Goal: Information Seeking & Learning: Learn about a topic

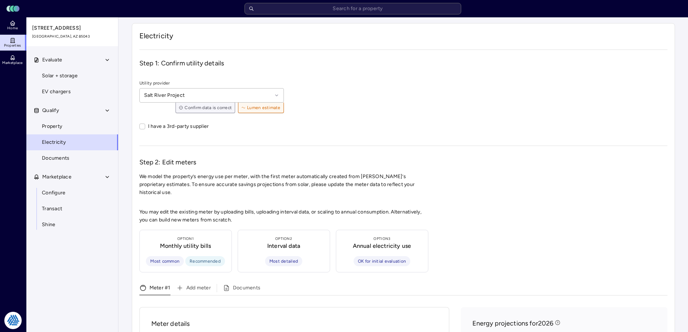
click at [16, 43] on span "Properties" at bounding box center [12, 45] width 17 height 4
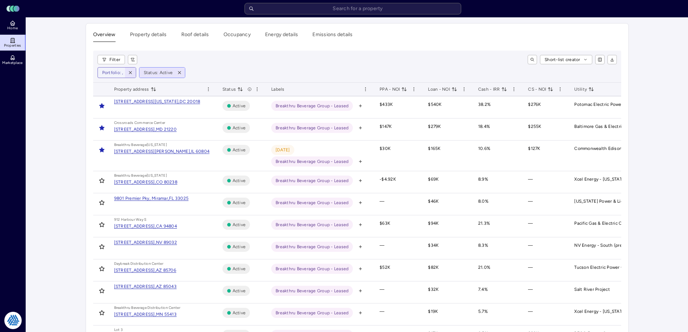
click at [132, 70] on span "button" at bounding box center [130, 73] width 8 height 8
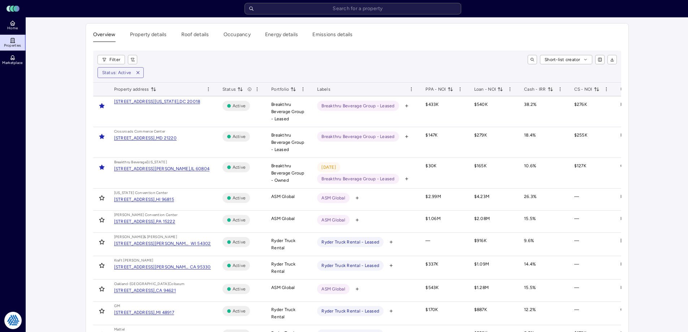
click at [217, 59] on div "Short-list creator" at bounding box center [380, 59] width 474 height 9
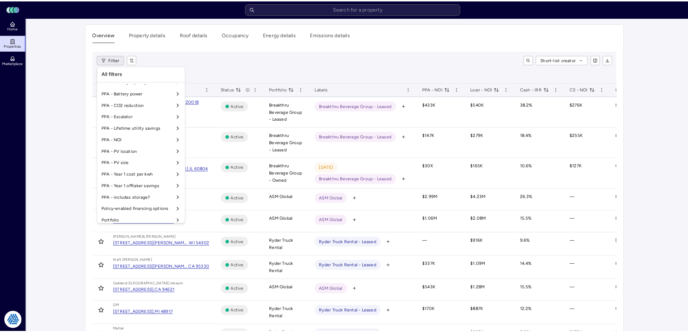
scroll to position [601, 0]
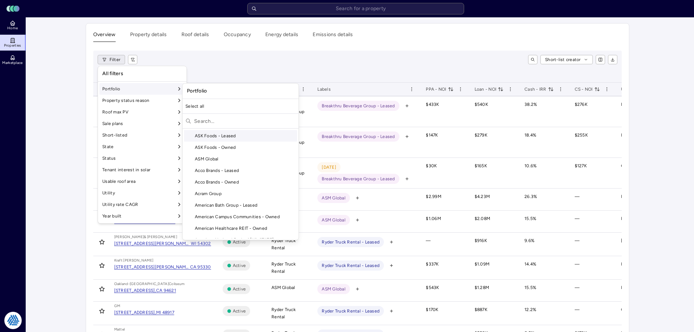
click at [211, 119] on input "text" at bounding box center [245, 121] width 102 height 12
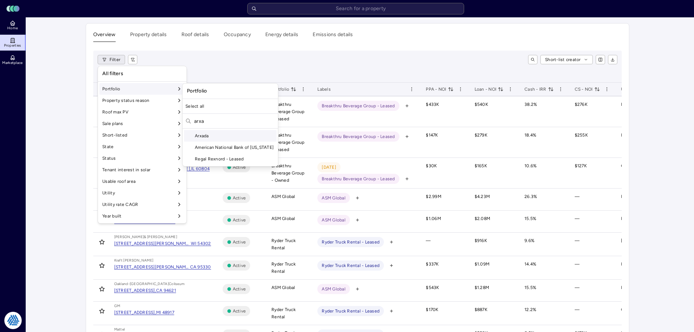
type input "arxa"
click at [222, 138] on div "Arxada" at bounding box center [230, 136] width 93 height 12
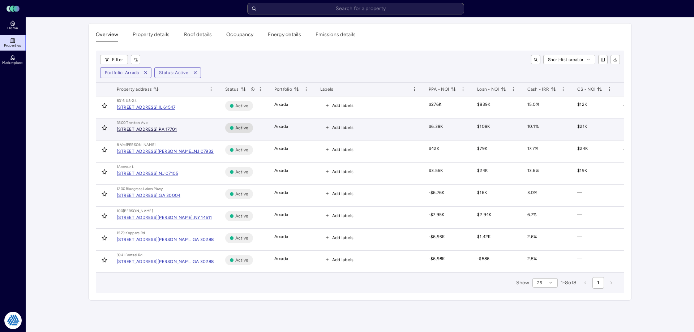
click at [159, 131] on div "[STREET_ADDRESS]," at bounding box center [138, 129] width 42 height 4
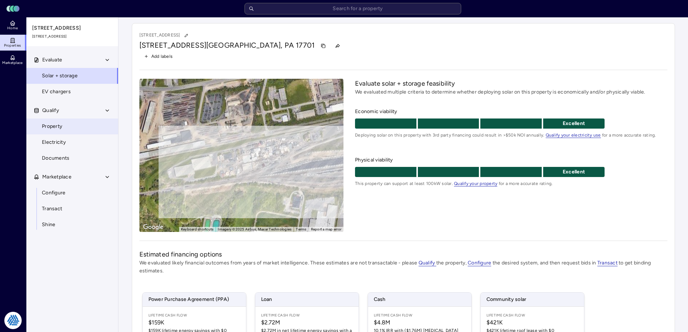
click at [59, 129] on span "Property" at bounding box center [52, 127] width 20 height 8
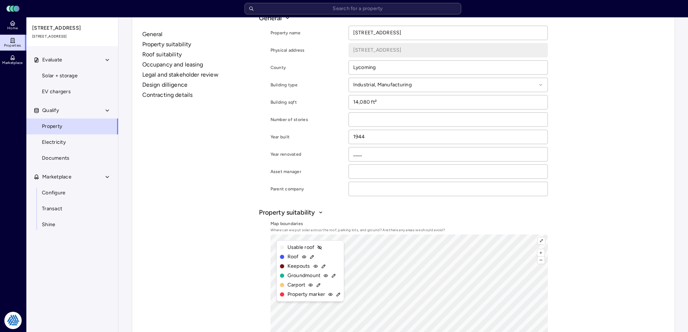
scroll to position [145, 0]
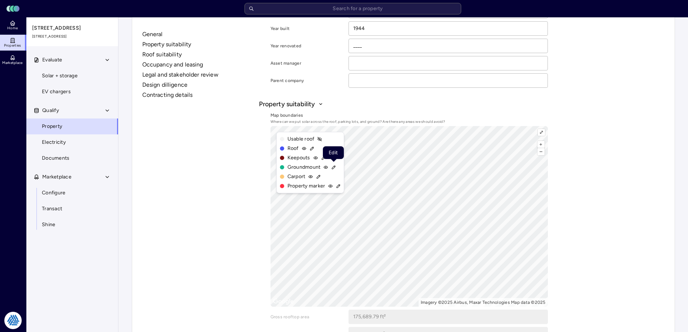
click at [331, 166] on icon at bounding box center [333, 167] width 5 height 5
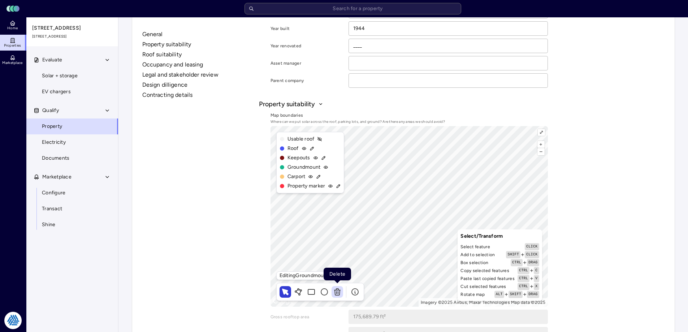
click at [337, 291] on icon at bounding box center [337, 292] width 9 height 9
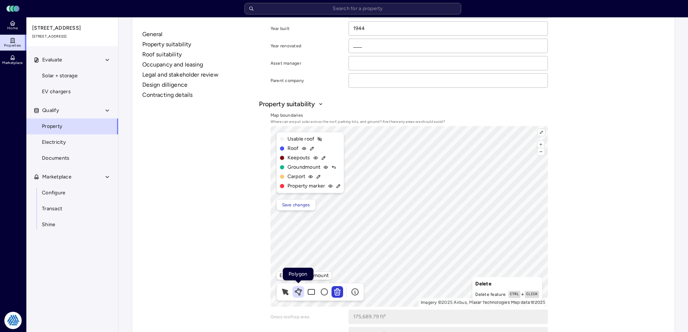
click at [301, 293] on icon at bounding box center [298, 292] width 9 height 9
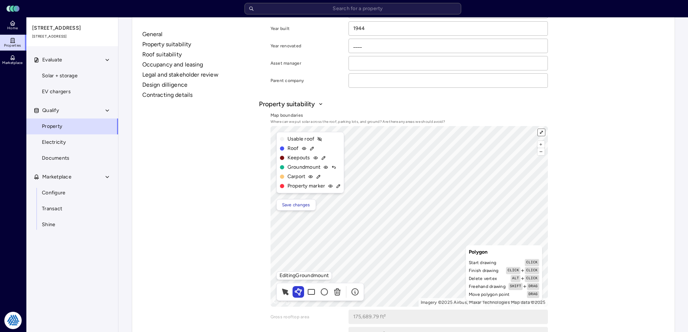
click at [542, 133] on button "⤢" at bounding box center [541, 132] width 7 height 7
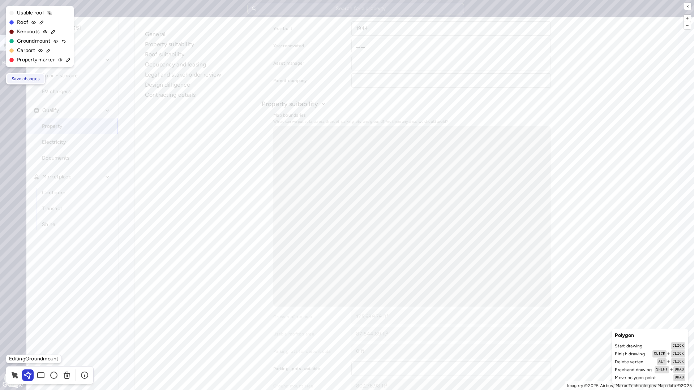
click at [22, 79] on span "Save changes" at bounding box center [26, 78] width 28 height 7
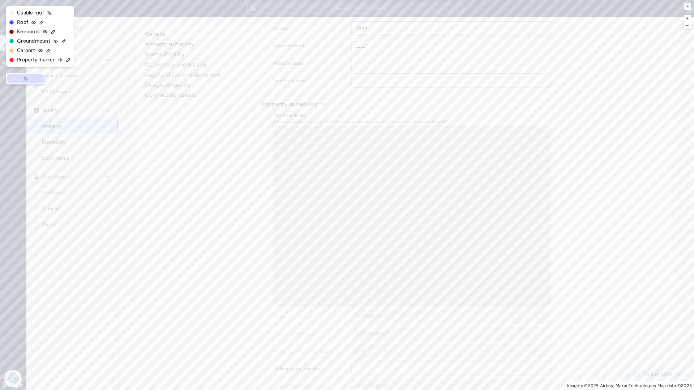
type input "394,483.85 ft²"
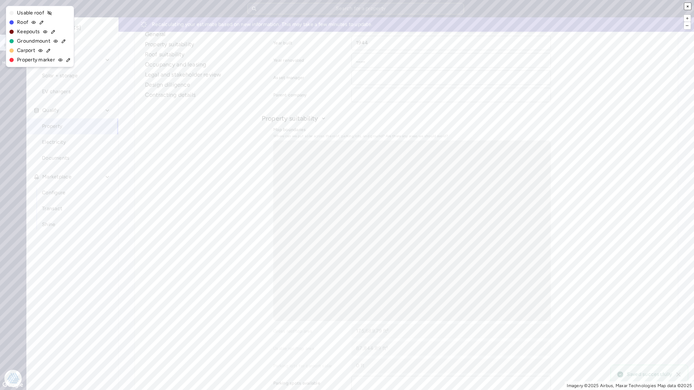
click at [687, 6] on button "×" at bounding box center [687, 6] width 7 height 7
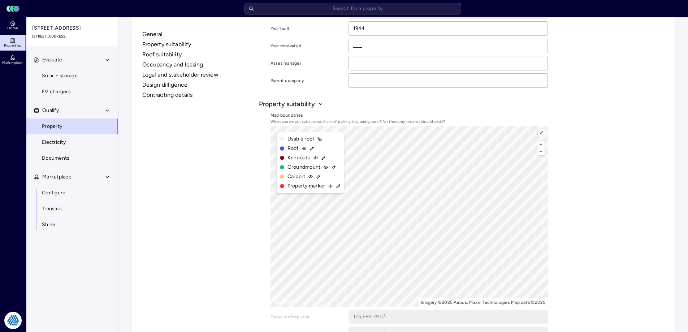
drag, startPoint x: 169, startPoint y: 169, endPoint x: 164, endPoint y: 165, distance: 6.7
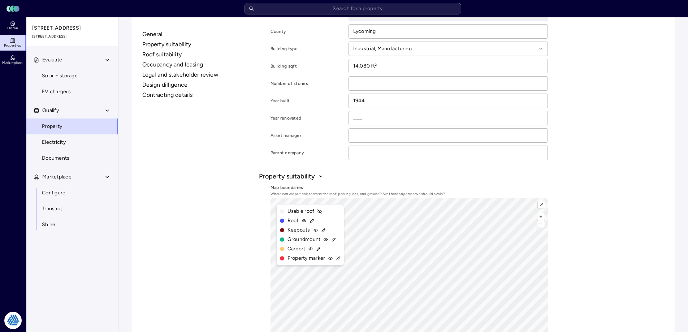
scroll to position [0, 0]
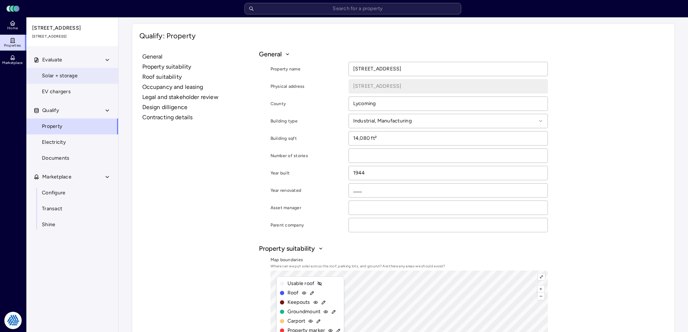
click at [64, 69] on link "Solar + storage" at bounding box center [72, 76] width 93 height 16
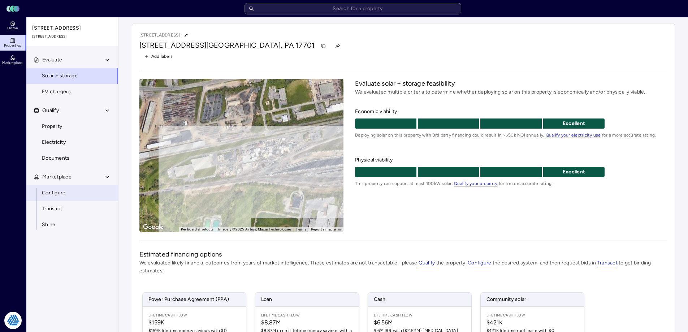
click at [61, 192] on span "Configure" at bounding box center [53, 193] width 23 height 8
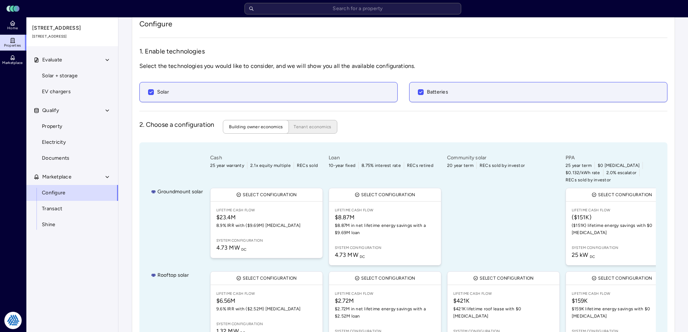
click at [186, 238] on div "Groundmount solar" at bounding box center [177, 226] width 52 height 81
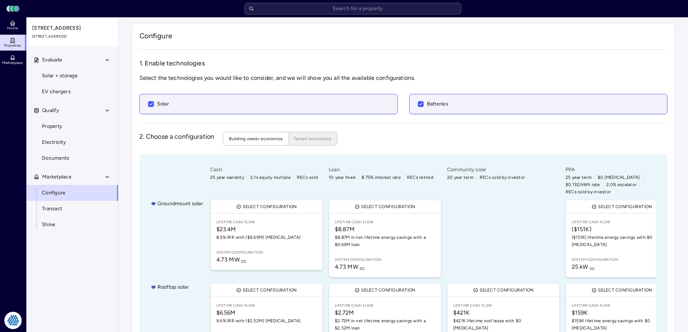
drag, startPoint x: 119, startPoint y: 282, endPoint x: 128, endPoint y: 275, distance: 11.9
click at [124, 276] on div "Your estimates have been updated Configure 1. Enable technologies Select the te…" at bounding box center [404, 202] width 570 height 370
click at [136, 279] on div "Configure 1. Enable technologies Select the technologies you would like to cons…" at bounding box center [403, 202] width 543 height 358
drag, startPoint x: 135, startPoint y: 278, endPoint x: 142, endPoint y: 286, distance: 10.5
click at [136, 279] on div "Configure 1. Enable technologies Select the technologies you would like to cons…" at bounding box center [403, 202] width 543 height 358
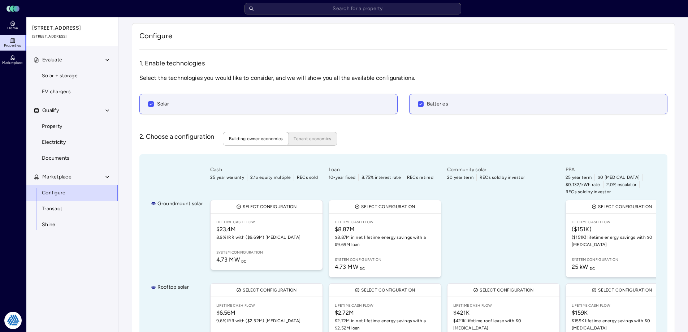
click at [421, 135] on div "2. Choose a configuration Building owner economics Tenant economics" at bounding box center [403, 139] width 528 height 14
click at [18, 41] on link "Properties" at bounding box center [13, 43] width 26 height 16
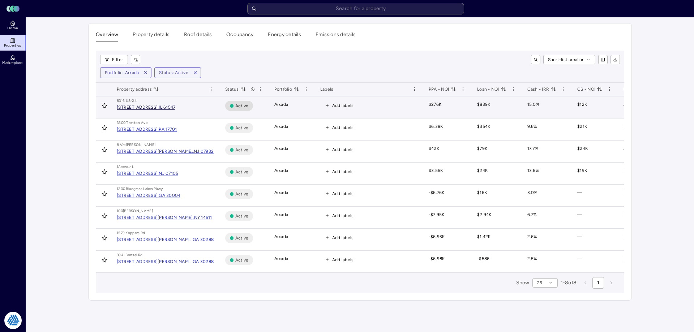
click at [157, 106] on div "[STREET_ADDRESS]," at bounding box center [138, 107] width 42 height 4
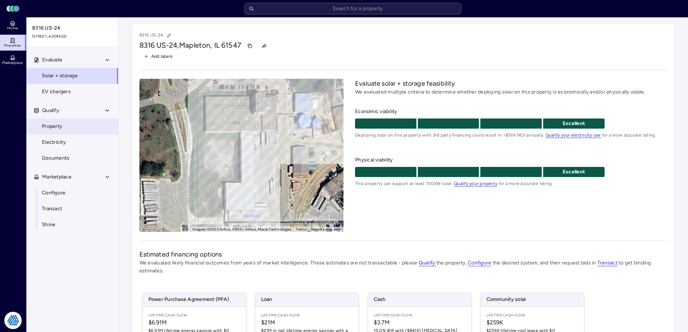
click at [64, 130] on link "Property" at bounding box center [72, 127] width 93 height 16
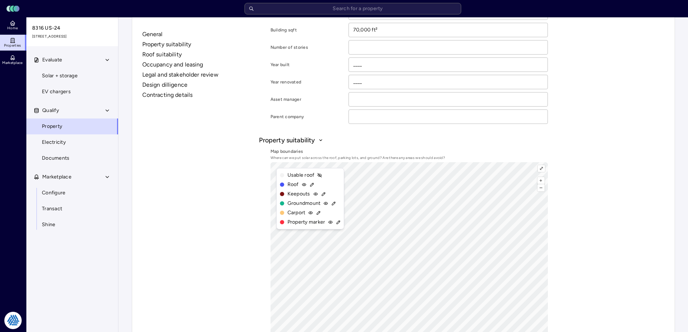
scroll to position [145, 0]
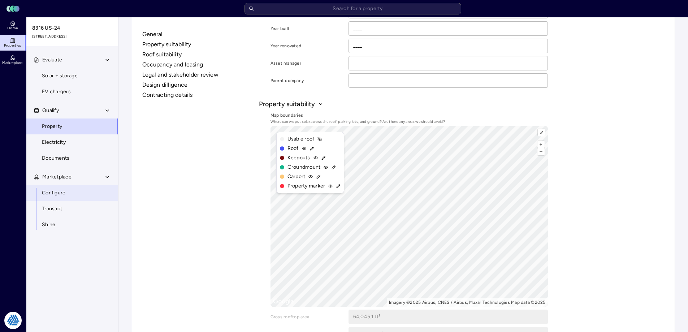
click at [55, 192] on span "Configure" at bounding box center [53, 193] width 23 height 8
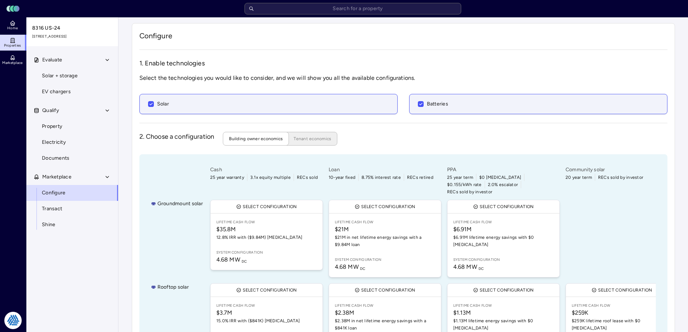
click at [12, 43] on icon at bounding box center [13, 41] width 6 height 6
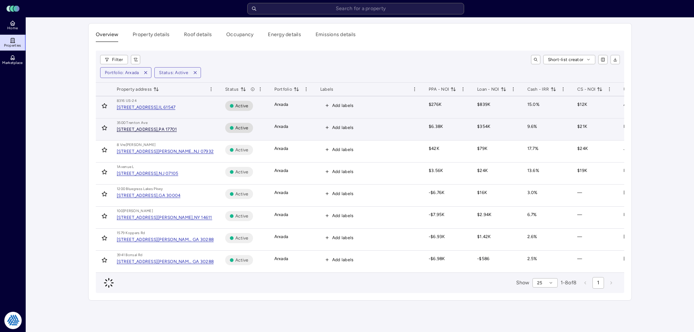
click at [159, 128] on div "[STREET_ADDRESS]," at bounding box center [138, 129] width 42 height 4
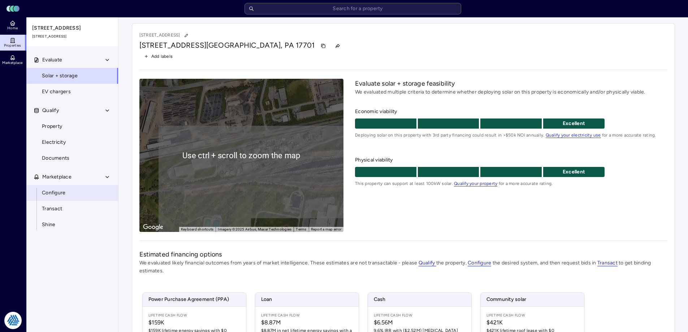
click at [68, 194] on link "Configure" at bounding box center [72, 193] width 93 height 16
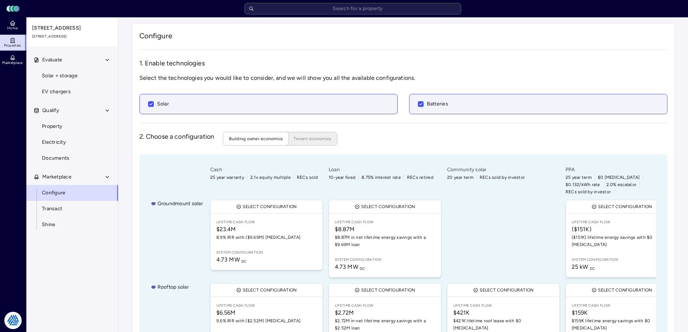
click at [10, 112] on div "Home Properties Marketplace" at bounding box center [13, 163] width 26 height 292
click at [151, 167] on div at bounding box center [177, 181] width 52 height 30
click at [19, 42] on link "Properties" at bounding box center [13, 43] width 26 height 16
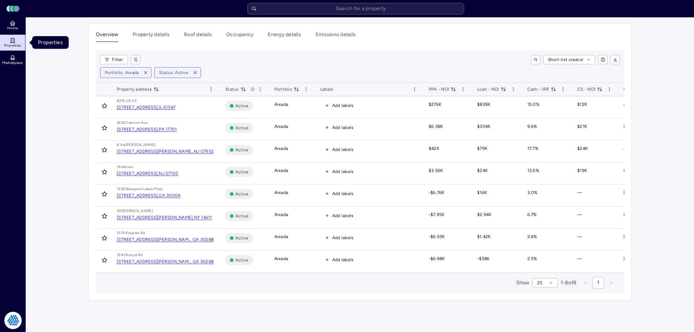
click at [20, 35] on link "Properties" at bounding box center [13, 43] width 26 height 16
click at [20, 25] on link "Home" at bounding box center [13, 25] width 26 height 16
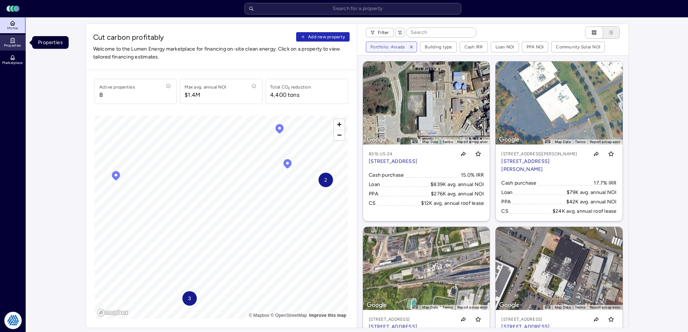
click at [14, 47] on span "Properties" at bounding box center [12, 45] width 17 height 4
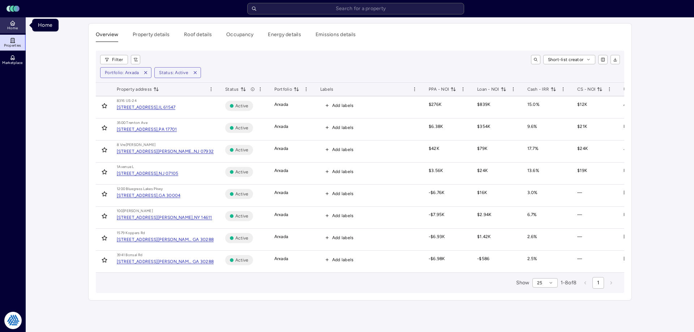
click at [13, 27] on span "Home" at bounding box center [12, 28] width 10 height 4
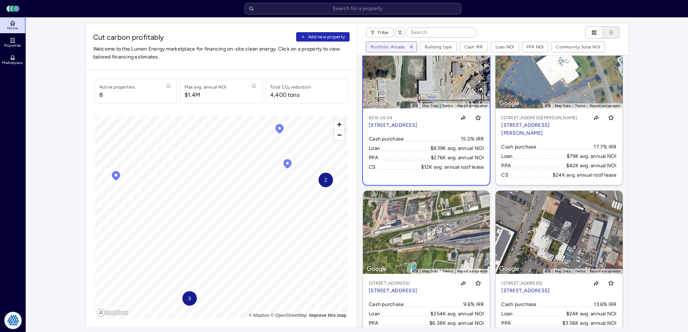
scroll to position [72, 0]
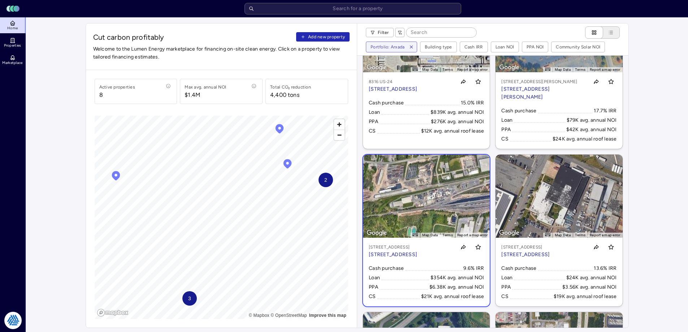
click at [417, 248] on p "[STREET_ADDRESS]" at bounding box center [393, 247] width 48 height 7
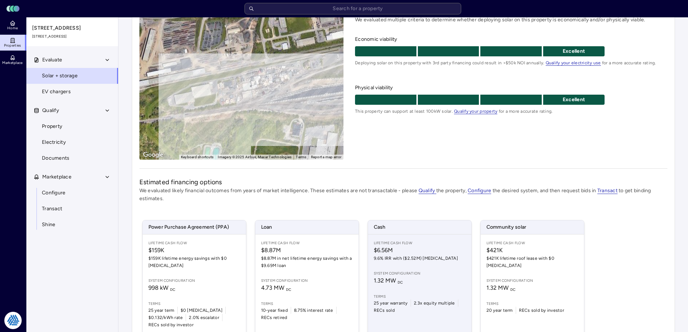
scroll to position [106, 0]
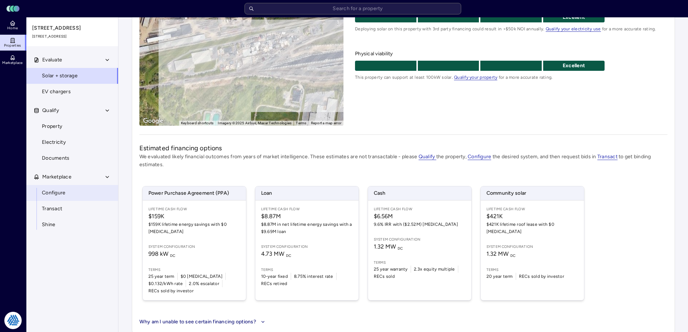
click at [80, 190] on link "Configure" at bounding box center [72, 193] width 93 height 16
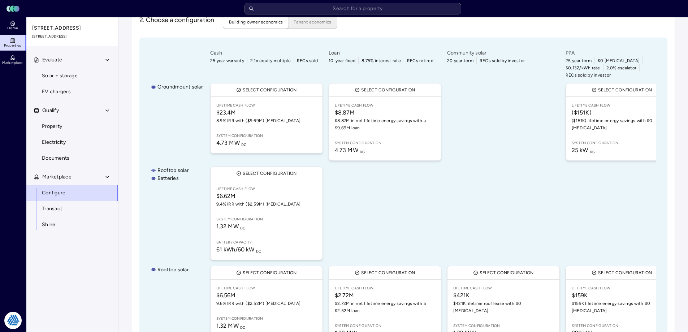
scroll to position [153, 0]
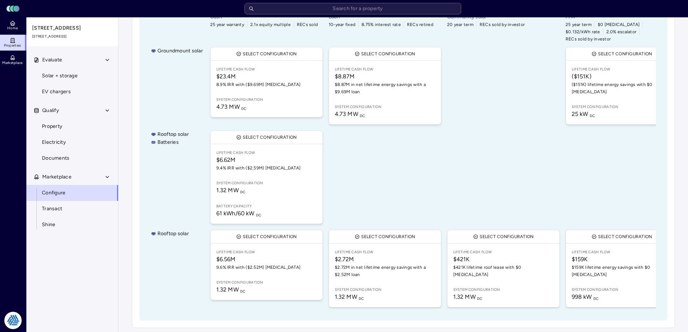
click at [384, 180] on div at bounding box center [385, 177] width 116 height 96
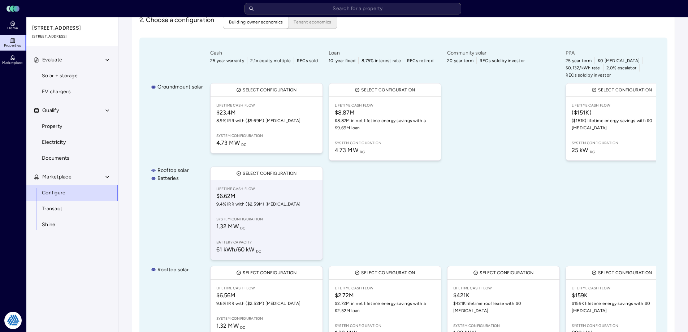
click at [271, 202] on link "Lifetime Cash Flow $6.62M 9.4% IRR with ($2.59M) [MEDICAL_DATA] System configur…" at bounding box center [267, 220] width 112 height 80
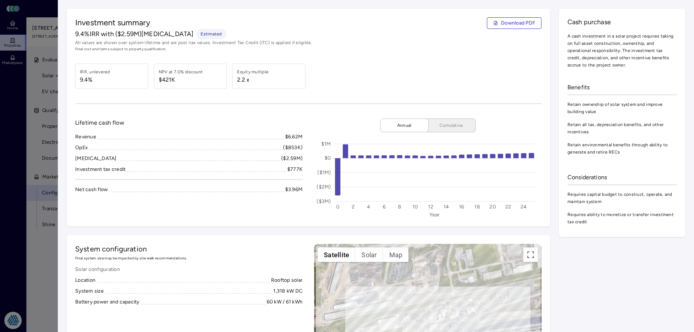
click at [39, 254] on div at bounding box center [347, 166] width 694 height 332
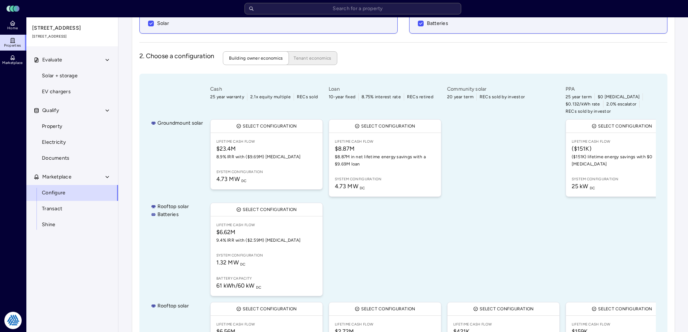
scroll to position [117, 0]
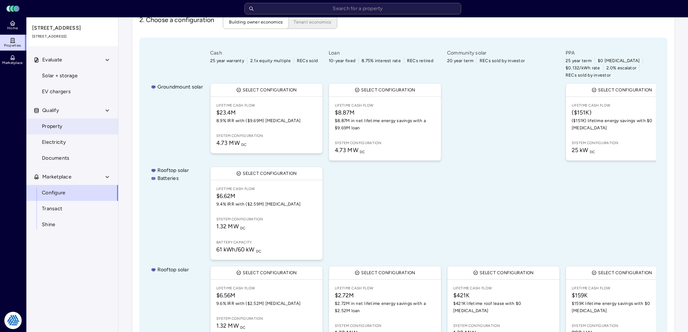
click at [69, 127] on link "Property" at bounding box center [72, 127] width 93 height 16
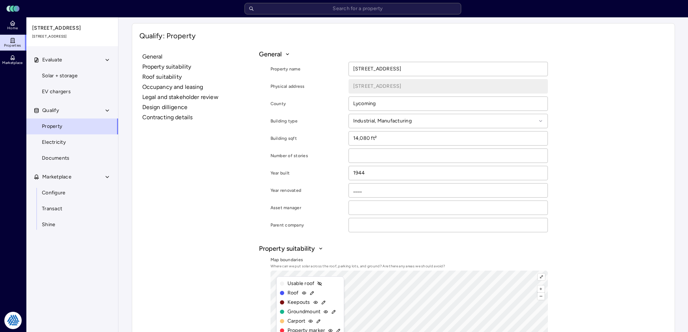
scroll to position [108, 0]
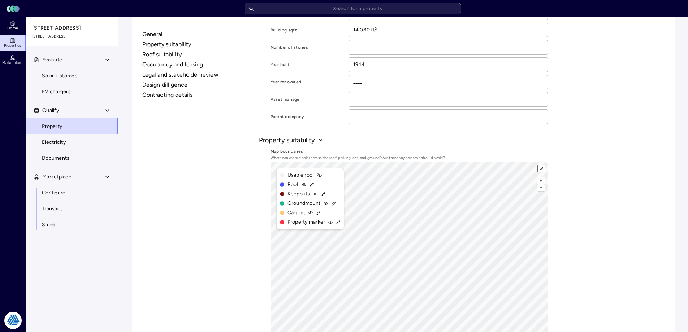
click at [542, 167] on button "⤢" at bounding box center [541, 168] width 7 height 7
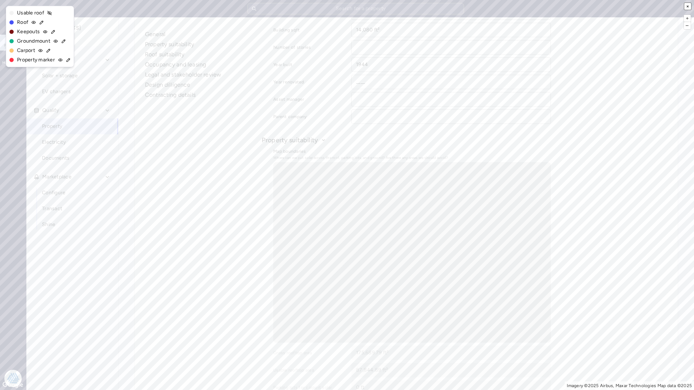
click at [687, 5] on button "×" at bounding box center [687, 6] width 7 height 7
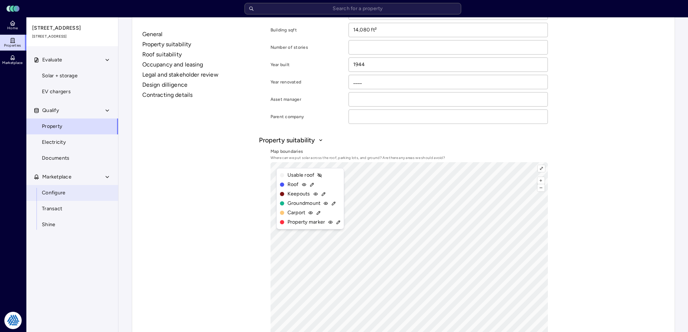
click at [70, 189] on link "Configure" at bounding box center [72, 193] width 93 height 16
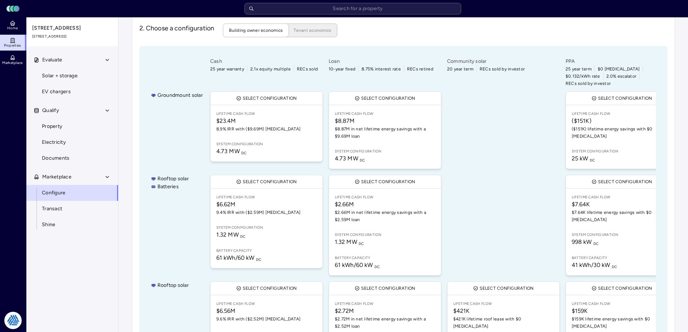
scroll to position [145, 0]
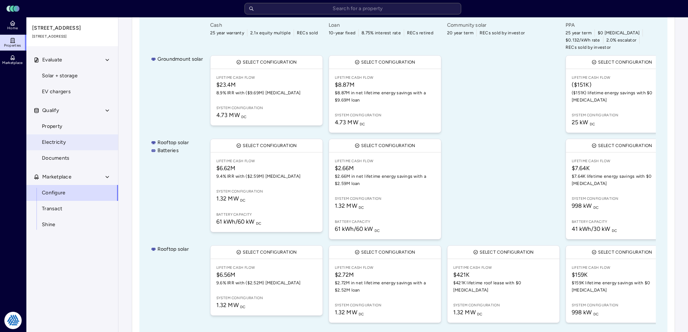
click at [61, 145] on span "Electricity" at bounding box center [54, 142] width 24 height 8
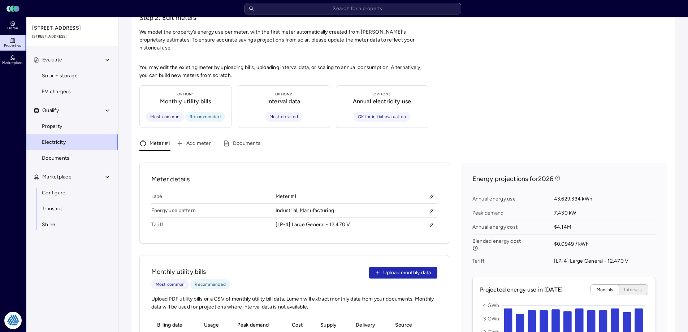
scroll to position [36, 0]
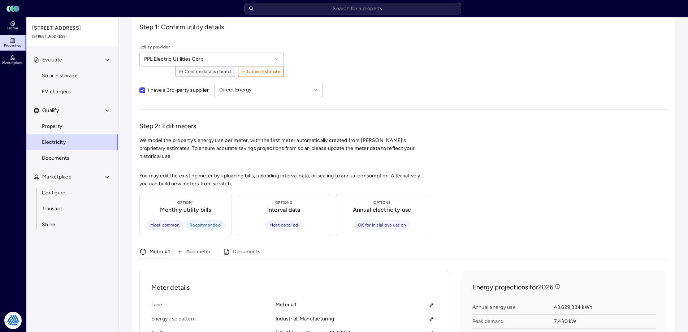
click at [91, 250] on div "Evaluate Solar + storage EV chargers Qualify Property Electricity Documents Mar…" at bounding box center [72, 200] width 93 height 297
click at [89, 197] on link "Configure" at bounding box center [72, 193] width 93 height 16
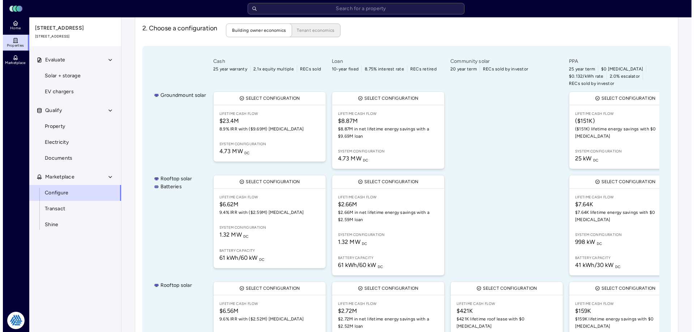
scroll to position [145, 0]
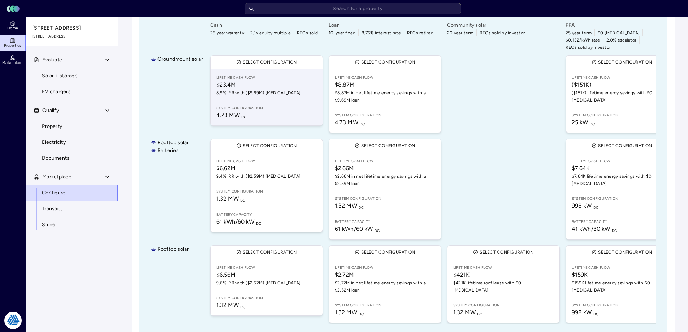
click at [267, 81] on span "$23.4M" at bounding box center [266, 85] width 100 height 9
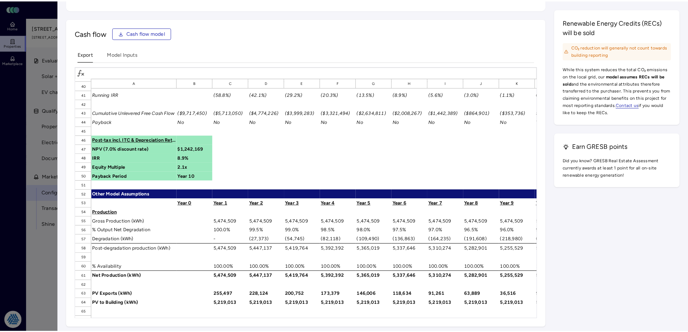
scroll to position [434, 0]
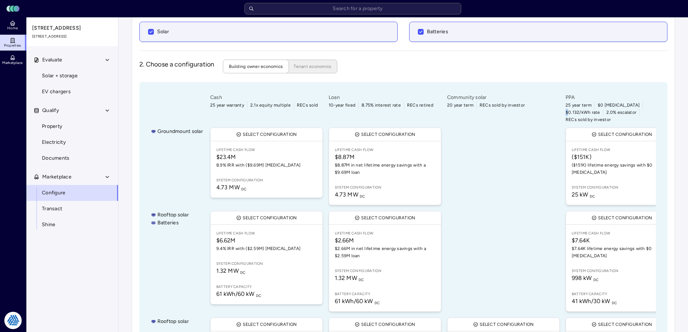
scroll to position [0, 24]
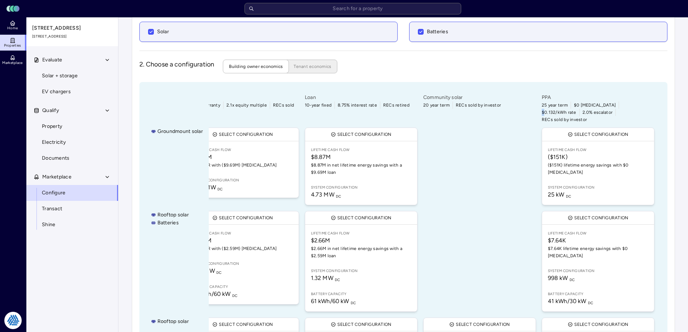
drag, startPoint x: 625, startPoint y: 106, endPoint x: 654, endPoint y: 107, distance: 29.6
click at [654, 107] on div "25 year term $0 [MEDICAL_DATA] $0.132/kWh rate 2.0% escalator RECs sold by inve…" at bounding box center [598, 113] width 113 height 22
click at [69, 261] on div "Evaluate Solar + storage EV chargers Qualify Property Electricity Documents Mar…" at bounding box center [72, 200] width 93 height 297
click at [152, 92] on div "Groundmount solar Rooftop solar Batteries Rooftop solar Cash 25 year warranty 2…" at bounding box center [403, 245] width 528 height 326
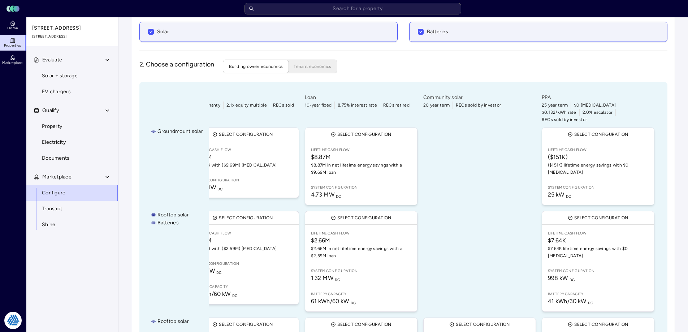
drag, startPoint x: 163, startPoint y: 95, endPoint x: 154, endPoint y: 91, distance: 9.9
click at [163, 95] on div at bounding box center [177, 109] width 52 height 30
click at [109, 258] on div "Evaluate Solar + storage EV chargers Qualify Property Electricity Documents Mar…" at bounding box center [72, 200] width 93 height 297
click at [17, 23] on link "Home" at bounding box center [13, 25] width 26 height 16
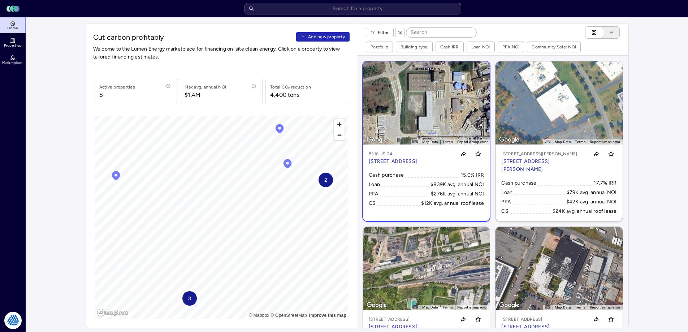
click at [427, 113] on link "← Move left → Move right ↑ Move up ↓ Move down + Zoom in - Zoom out Home Jump l…" at bounding box center [426, 141] width 127 height 160
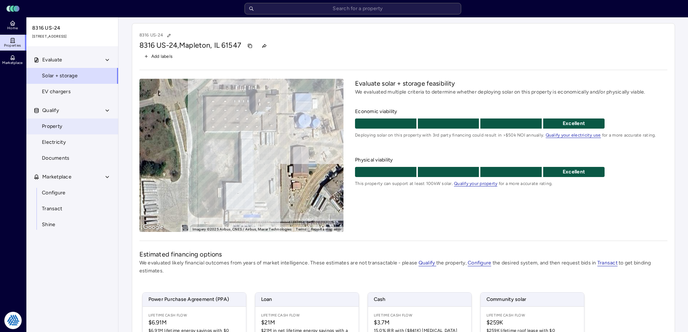
click at [68, 124] on link "Property" at bounding box center [72, 127] width 93 height 16
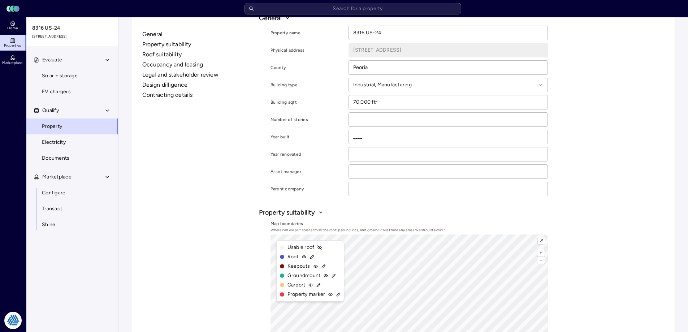
scroll to position [72, 0]
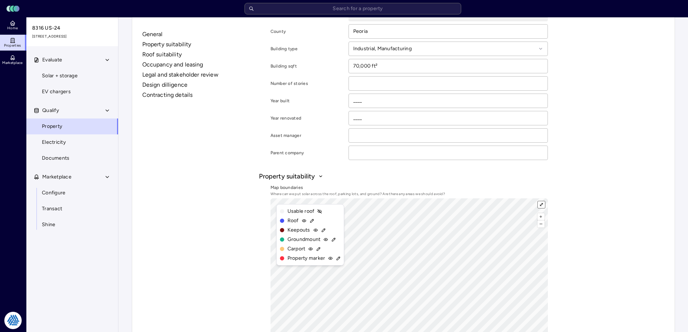
click at [543, 205] on button "⤢" at bounding box center [541, 204] width 7 height 7
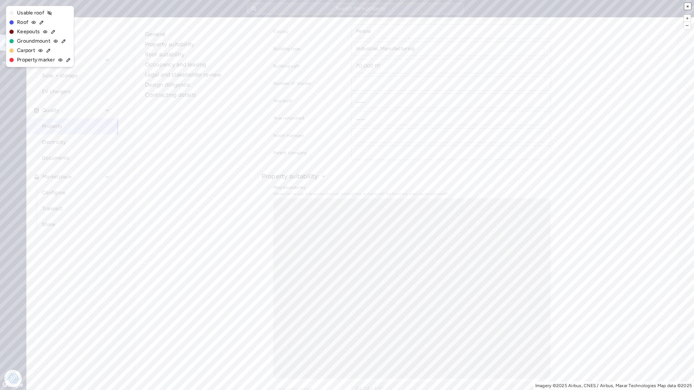
click at [688, 6] on button "×" at bounding box center [687, 6] width 7 height 7
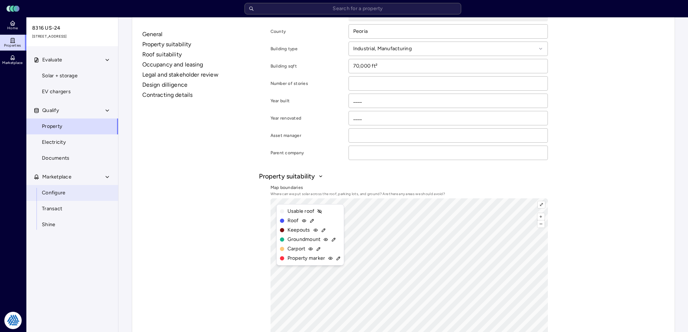
click at [63, 190] on span "Configure" at bounding box center [53, 193] width 23 height 8
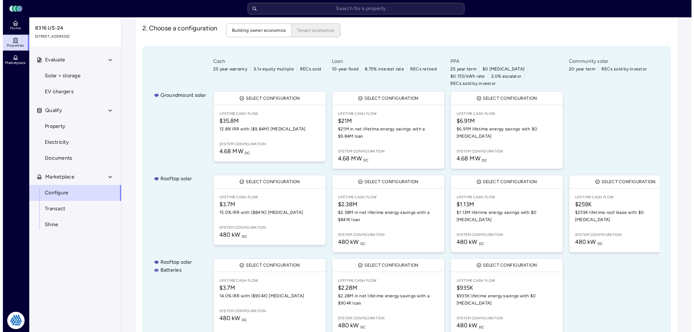
scroll to position [145, 0]
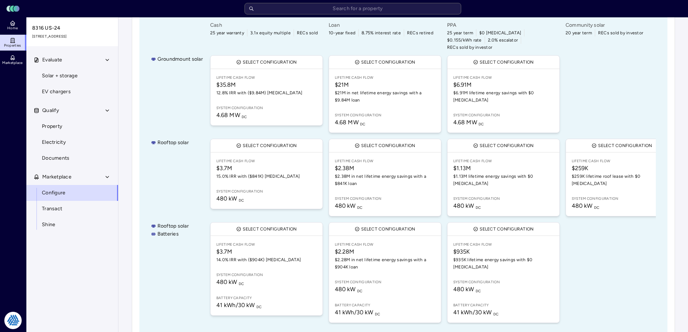
click at [183, 102] on div "Groundmount solar" at bounding box center [177, 94] width 52 height 81
click at [150, 166] on div "Groundmount solar Rooftop solar Rooftop solar Batteries Cash 25 year warranty 3…" at bounding box center [403, 173] width 528 height 326
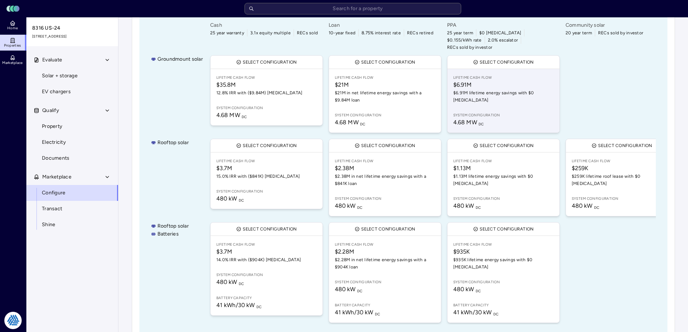
click at [520, 118] on span "4.68 MW DC" at bounding box center [504, 122] width 100 height 9
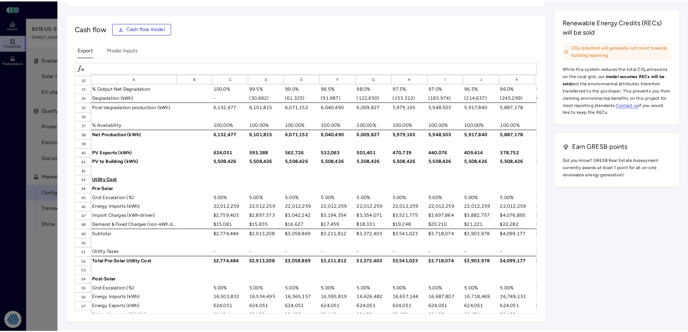
scroll to position [253, 0]
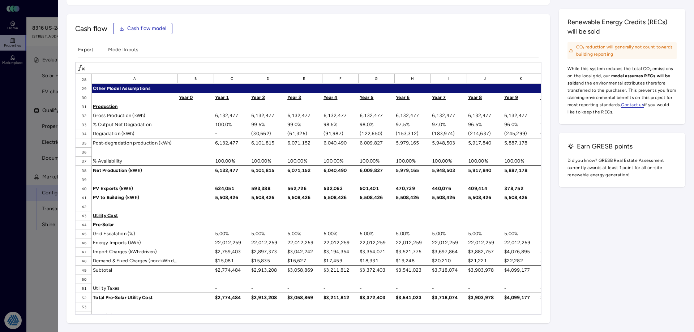
click at [39, 255] on div at bounding box center [347, 166] width 694 height 332
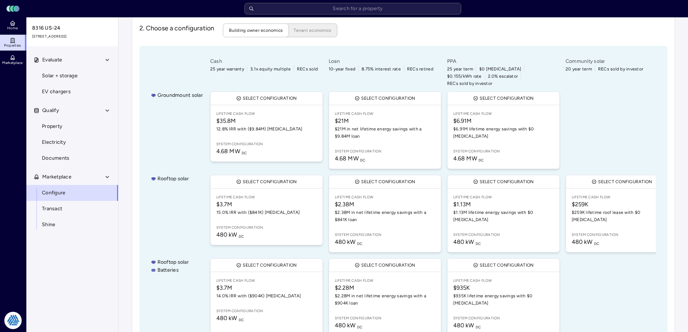
scroll to position [72, 0]
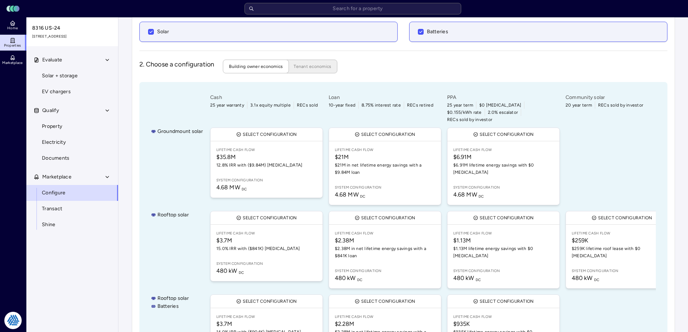
click at [143, 159] on div "Groundmount solar Rooftop solar Rooftop solar Batteries Cash 25 year warranty 3…" at bounding box center [403, 245] width 528 height 326
